Goal: Task Accomplishment & Management: Use online tool/utility

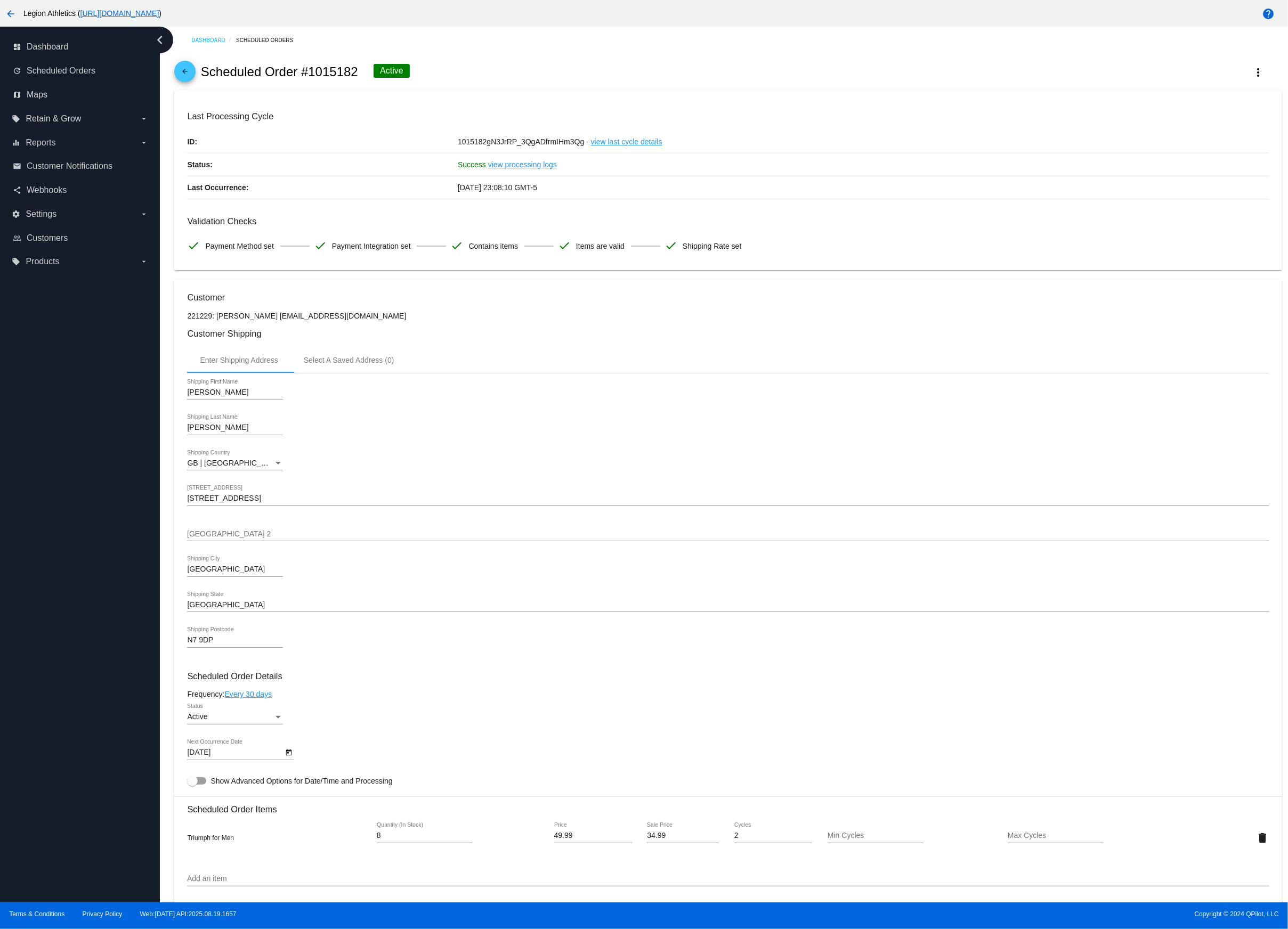
click at [817, 62] on div "arrow_back Scheduled Order #1015182 Active more_vert" at bounding box center [728, 72] width 1107 height 36
click at [1253, 73] on mat-icon "more_vert" at bounding box center [1259, 72] width 13 height 13
click at [1063, 93] on div at bounding box center [644, 464] width 1288 height 929
drag, startPoint x: 1049, startPoint y: 128, endPoint x: 1204, endPoint y: 101, distance: 157.3
click at [1056, 127] on div "Last Processing Cycle ID: 1015182gN3JrRP_3QgADfrmIHm3Qg - view last cycle detai…" at bounding box center [728, 155] width 1082 height 88
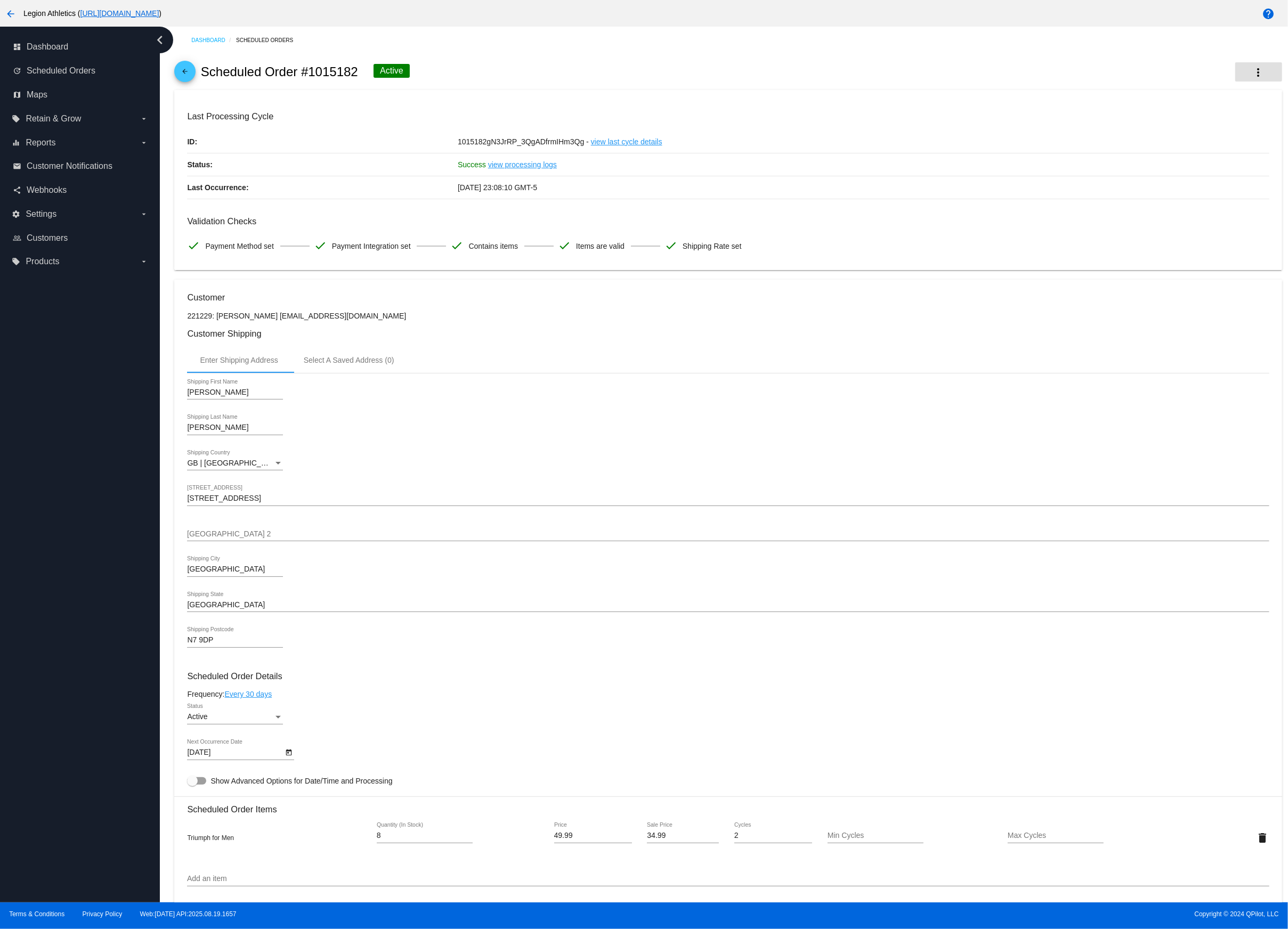
click at [1257, 73] on mat-icon "more_vert" at bounding box center [1259, 72] width 13 height 13
click at [1205, 157] on span "Process Now" at bounding box center [1186, 156] width 44 height 8
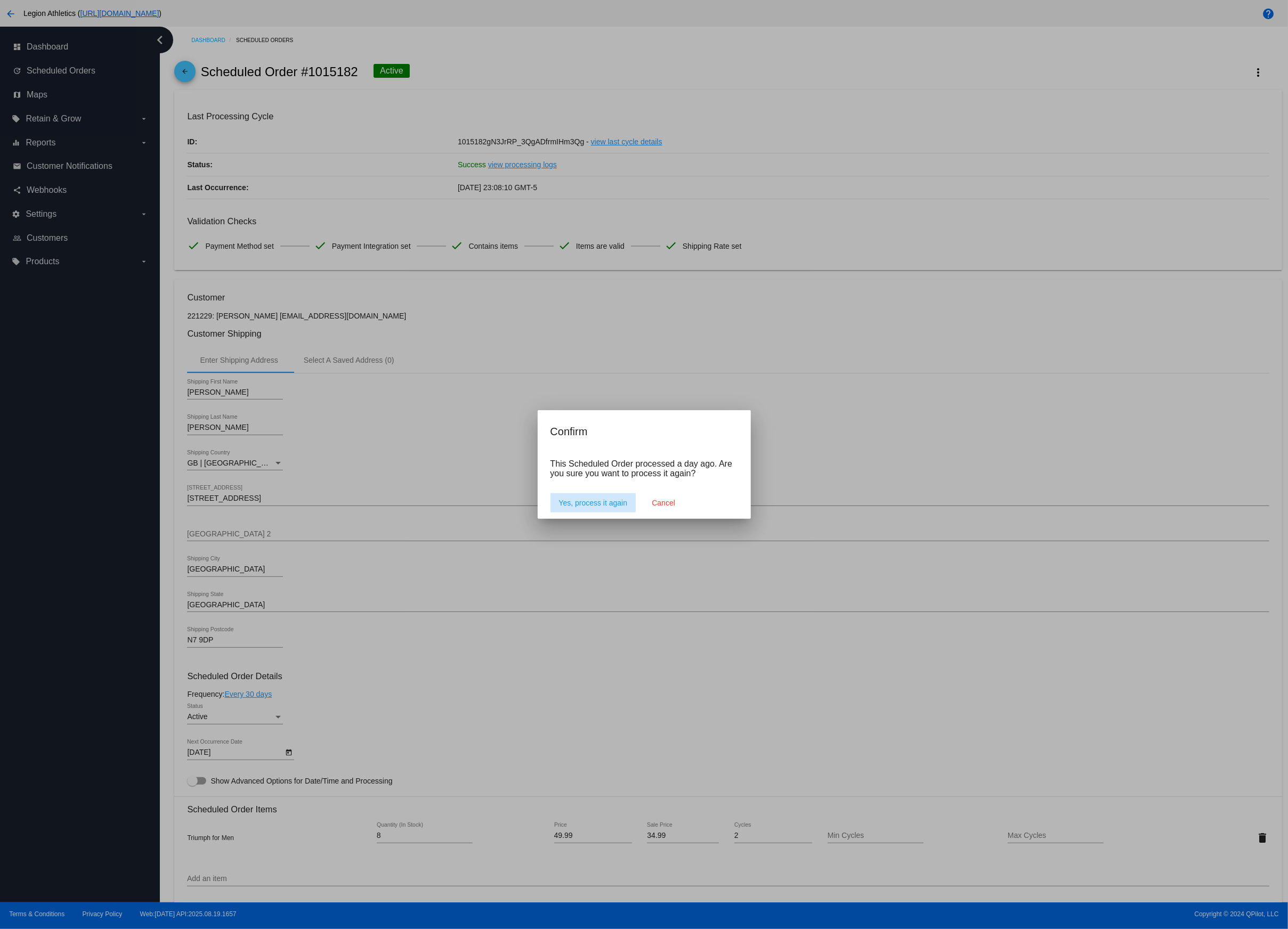
click at [615, 494] on button "Yes, process it again" at bounding box center [593, 503] width 86 height 19
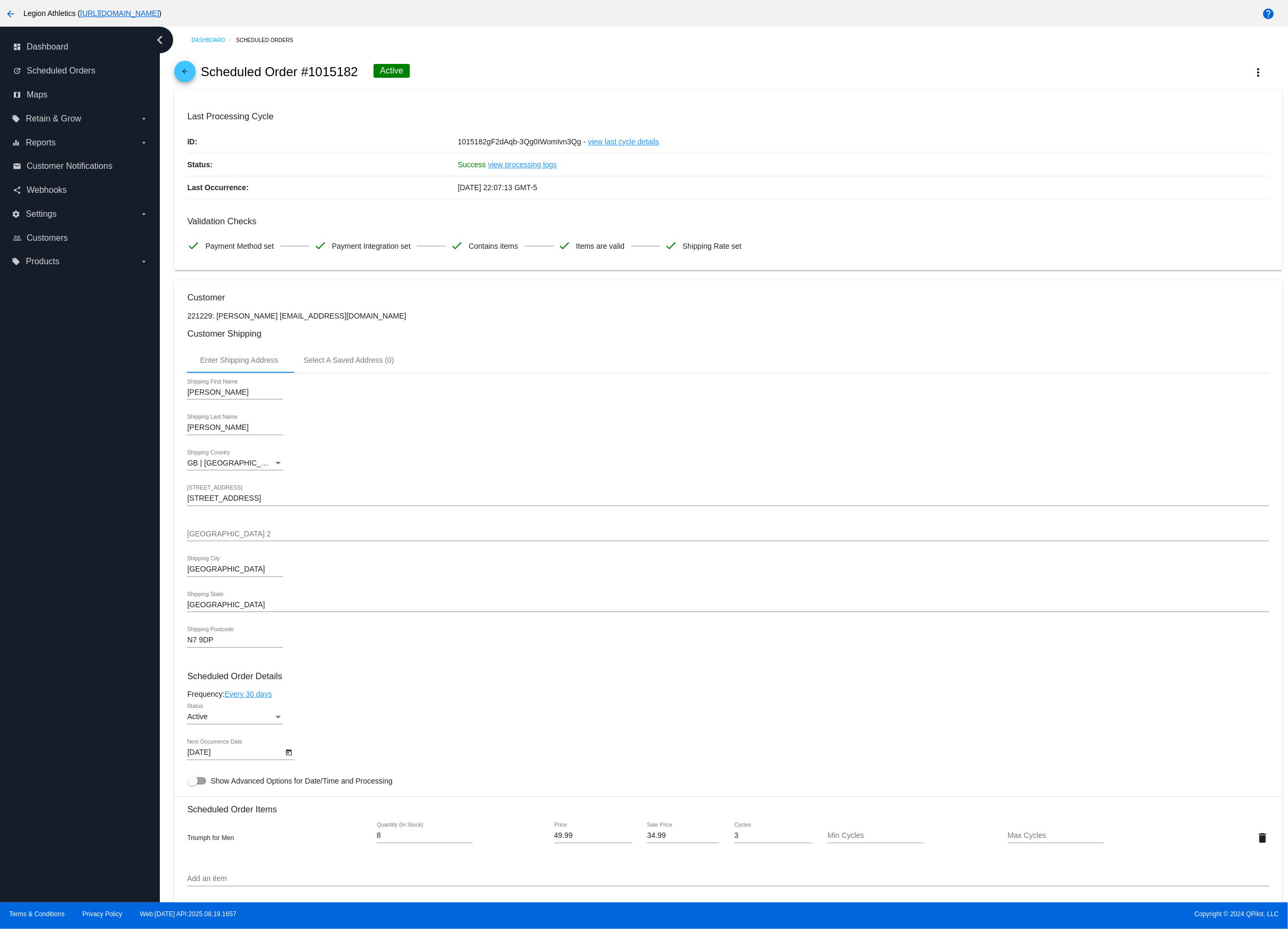
click at [568, 93] on mat-card "Last Processing Cycle ID: 1015182gF2dAqb-3Qg0IWomIvn3Qg - view last cycle detai…" at bounding box center [728, 180] width 1107 height 181
click at [1259, 68] on mat-icon "more_vert" at bounding box center [1259, 72] width 13 height 13
click at [1209, 152] on button "cached Process Now" at bounding box center [1207, 156] width 149 height 25
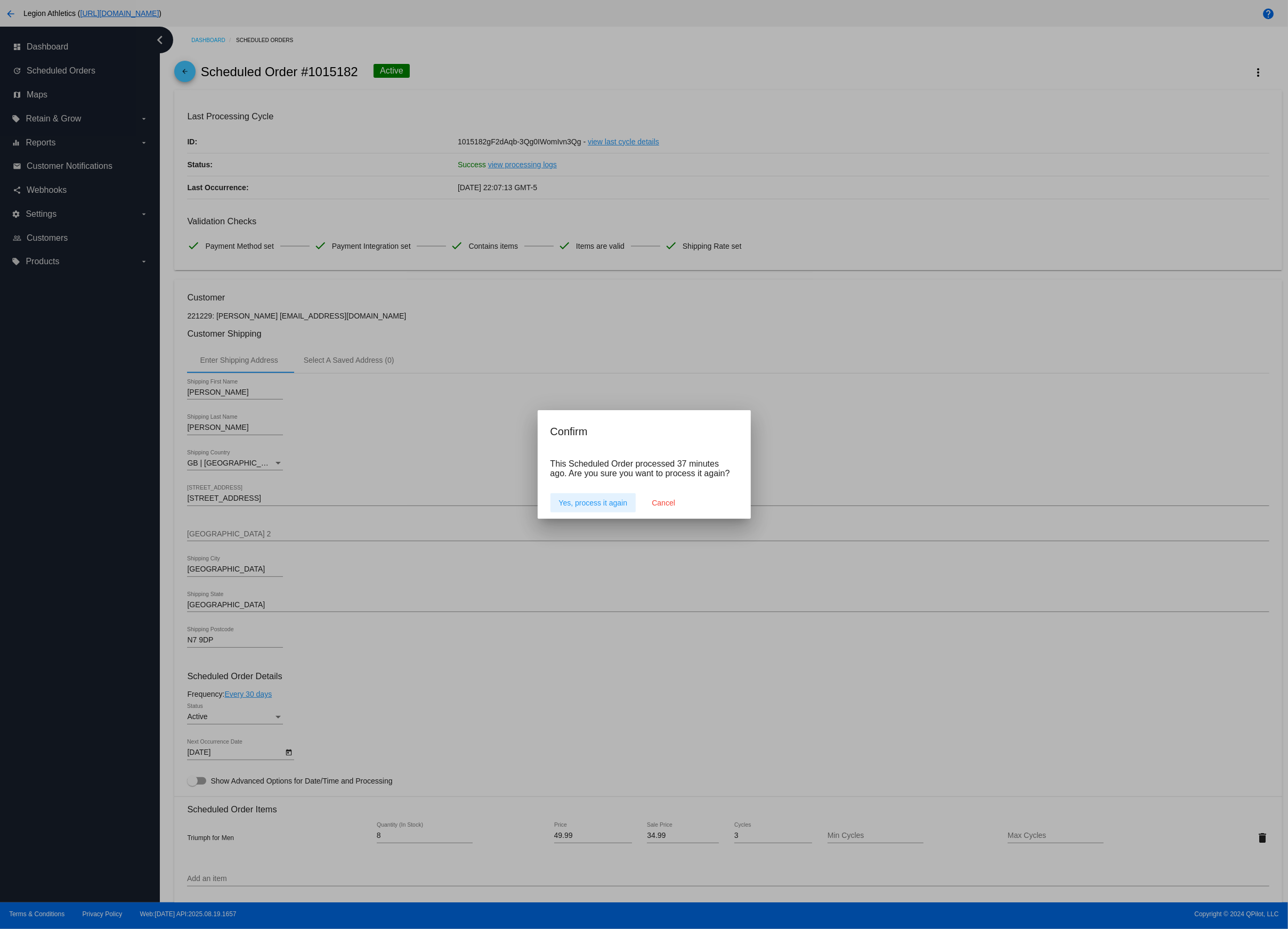
click at [594, 505] on span "Yes, process it again" at bounding box center [593, 503] width 69 height 8
